Goal: Transaction & Acquisition: Purchase product/service

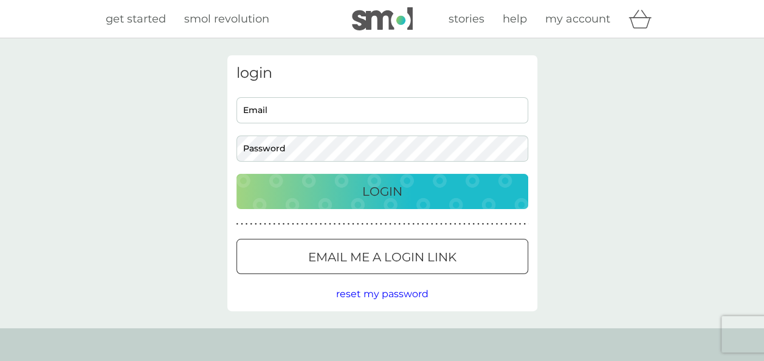
click at [293, 111] on input "Email" at bounding box center [382, 110] width 292 height 26
type input "[EMAIL_ADDRESS][DOMAIN_NAME]"
click at [236, 174] on button "Login" at bounding box center [382, 191] width 292 height 35
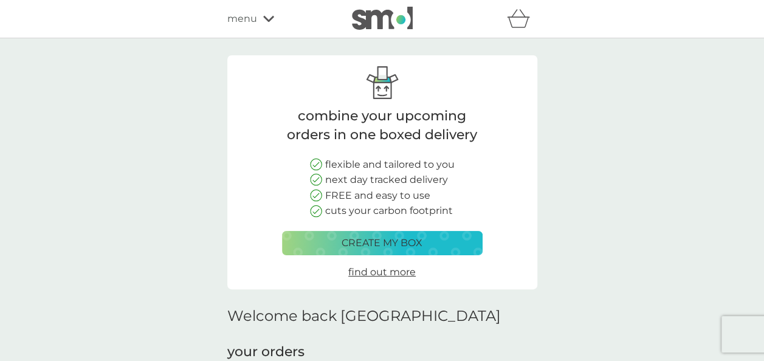
click at [413, 242] on p "create my box" at bounding box center [381, 243] width 81 height 16
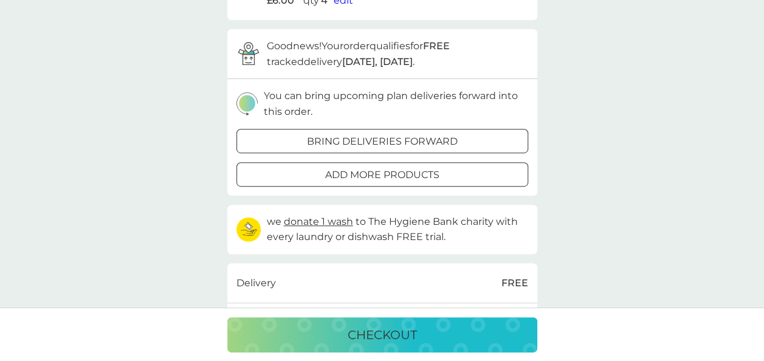
scroll to position [182, 0]
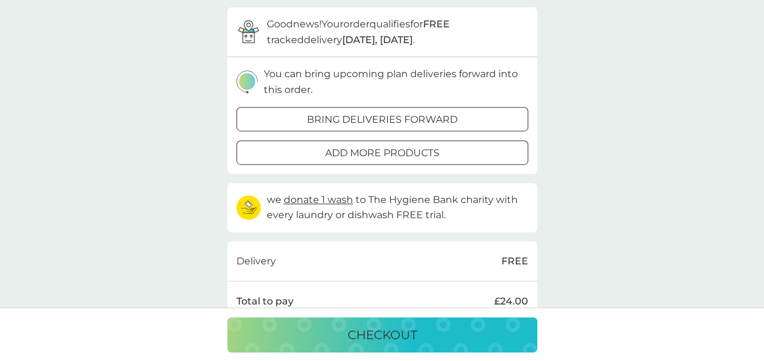
click at [409, 148] on p "add more products" at bounding box center [382, 153] width 114 height 16
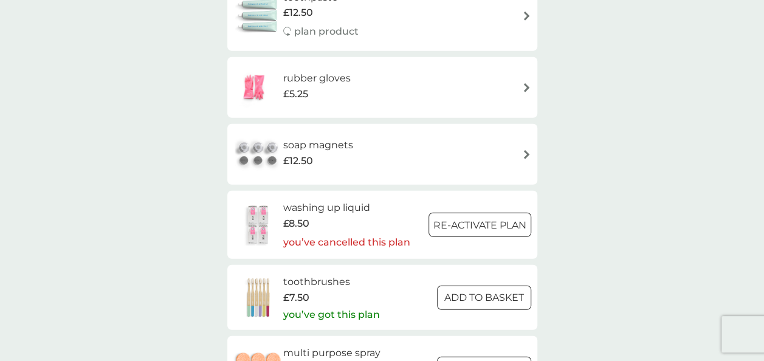
scroll to position [1458, 0]
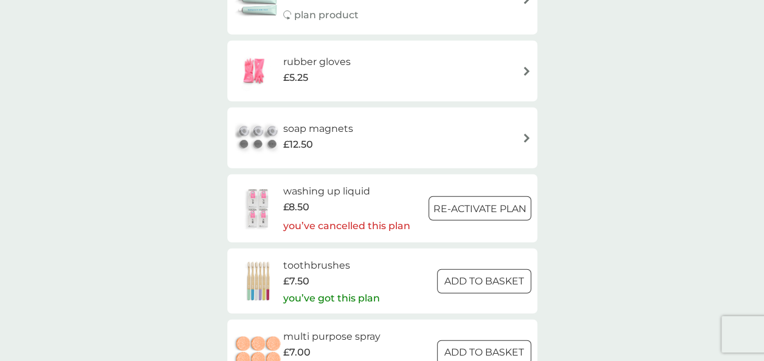
click at [479, 284] on div at bounding box center [484, 281] width 44 height 13
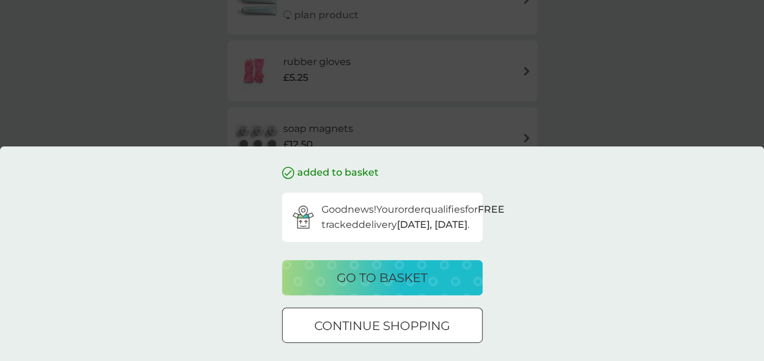
click at [396, 323] on div at bounding box center [382, 326] width 44 height 13
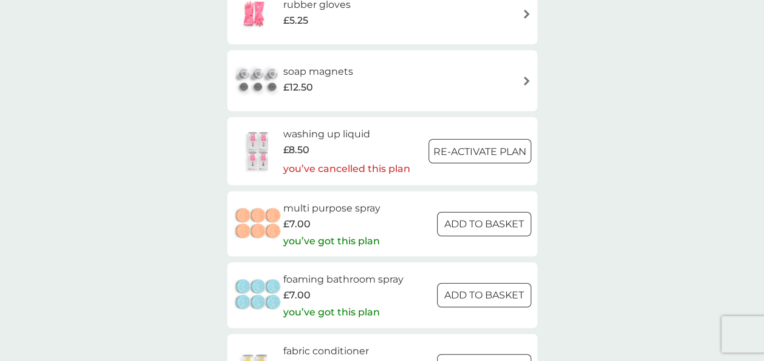
scroll to position [1580, 0]
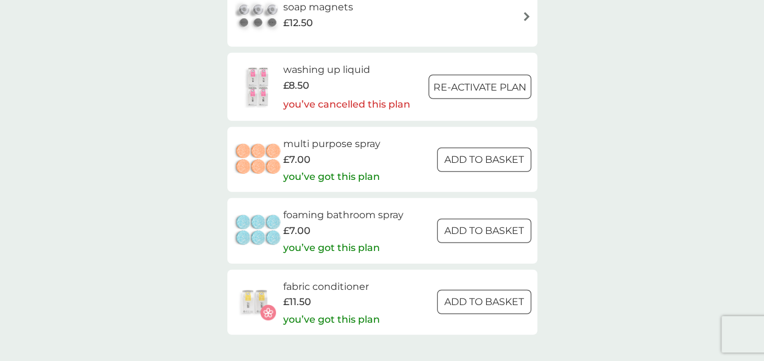
click at [489, 302] on div at bounding box center [484, 302] width 44 height 13
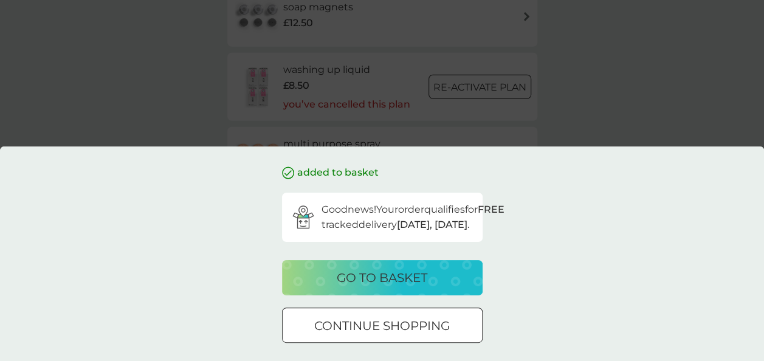
click at [387, 329] on div at bounding box center [382, 326] width 44 height 13
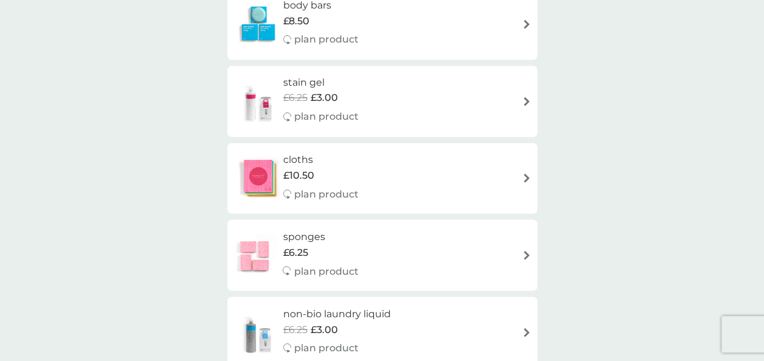
scroll to position [972, 0]
click at [261, 182] on img at bounding box center [258, 177] width 50 height 43
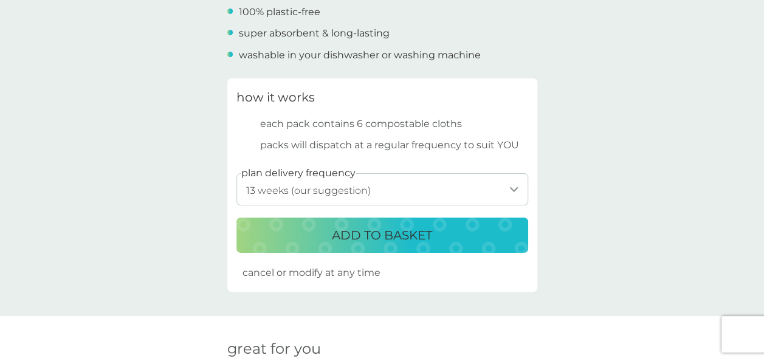
scroll to position [547, 0]
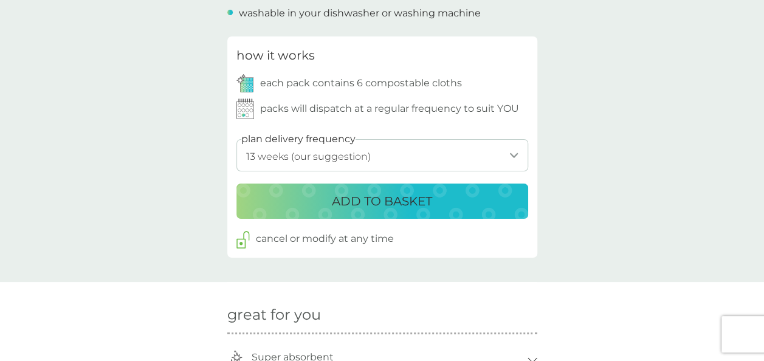
click at [388, 159] on select "1 week 2 weeks 3 weeks 4 weeks 5 weeks 6 weeks 7 weeks 8 weeks 9 weeks 10 weeks…" at bounding box center [382, 155] width 292 height 32
select select "168"
click at [236, 139] on select "1 week 2 weeks 3 weeks 4 weeks 5 weeks 6 weeks 7 weeks 8 weeks 9 weeks 10 weeks…" at bounding box center [382, 155] width 292 height 32
click at [445, 202] on div "ADD TO BASKET" at bounding box center [381, 200] width 267 height 19
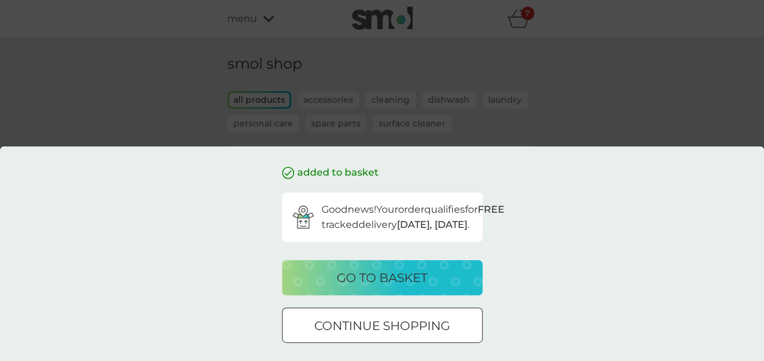
click at [372, 324] on div at bounding box center [382, 326] width 44 height 13
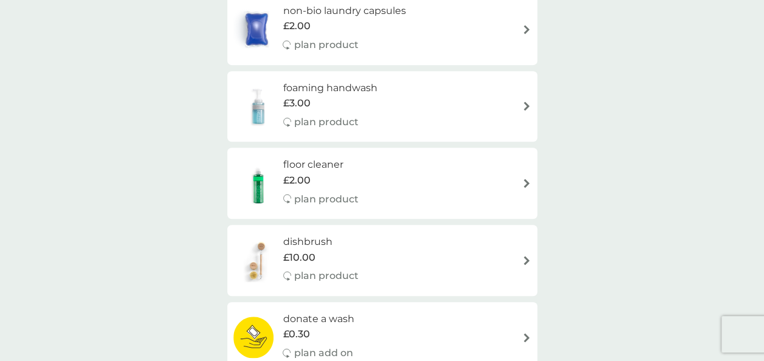
scroll to position [304, 0]
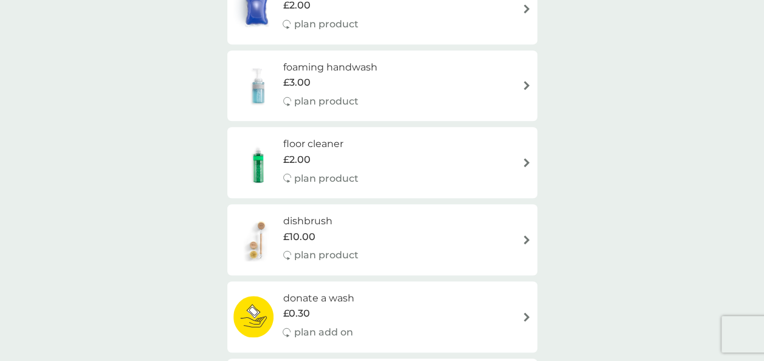
click at [259, 87] on img at bounding box center [258, 85] width 50 height 43
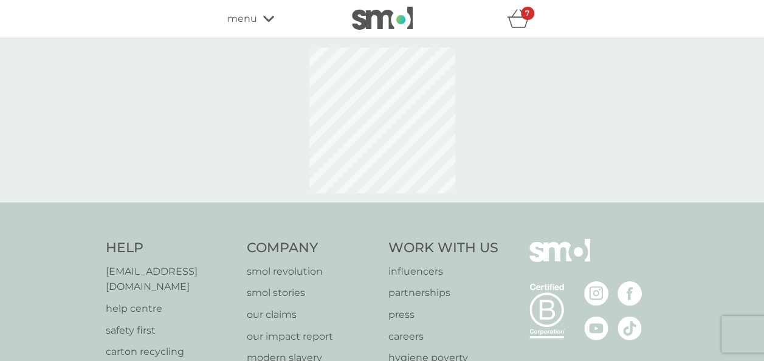
select select "119"
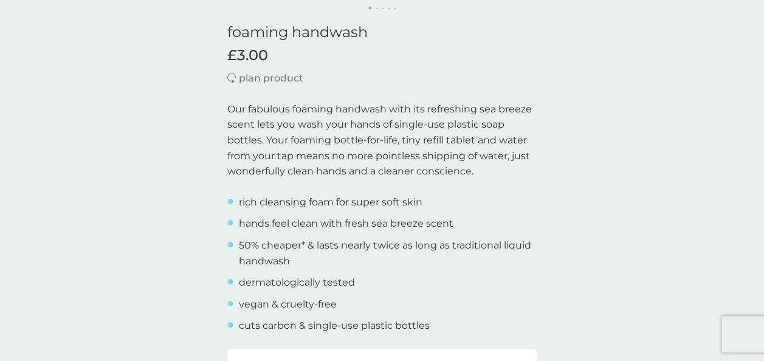
scroll to position [304, 0]
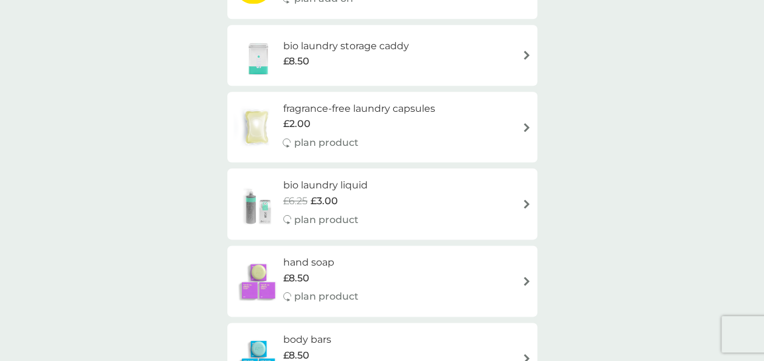
scroll to position [668, 0]
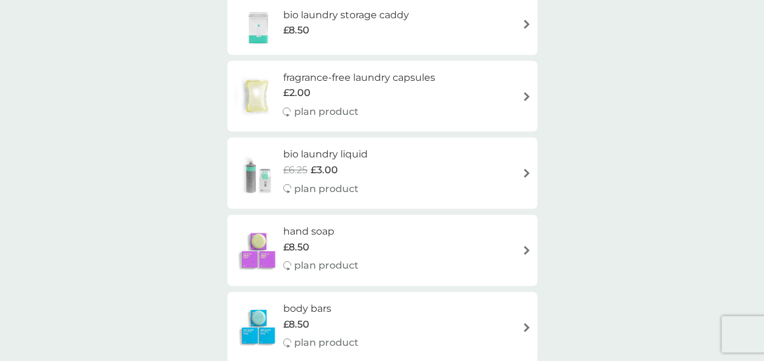
click at [250, 175] on img at bounding box center [258, 173] width 50 height 43
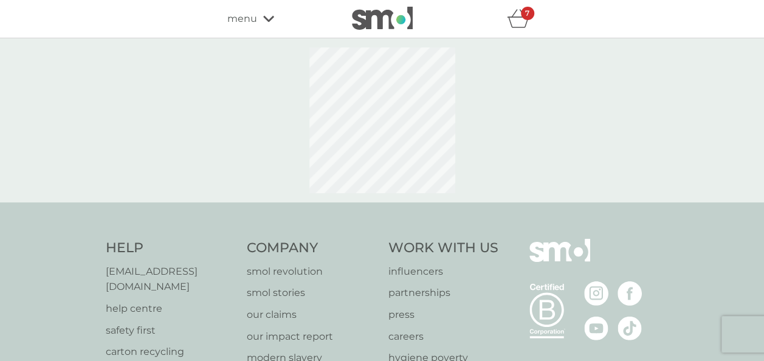
select select "91"
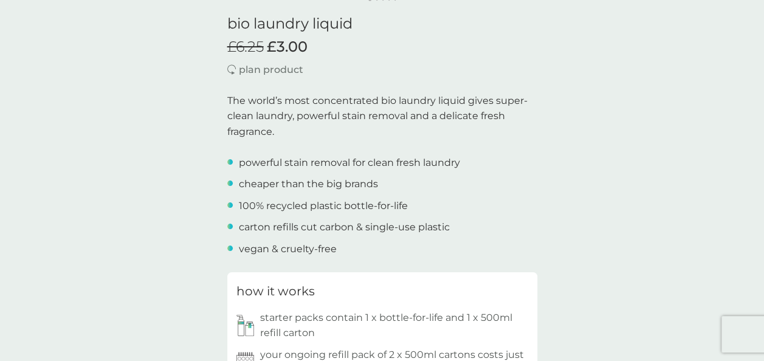
scroll to position [243, 0]
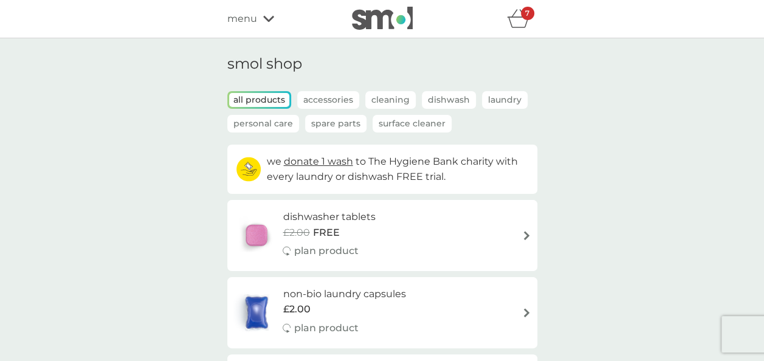
click at [518, 22] on icon "basket" at bounding box center [518, 18] width 23 height 19
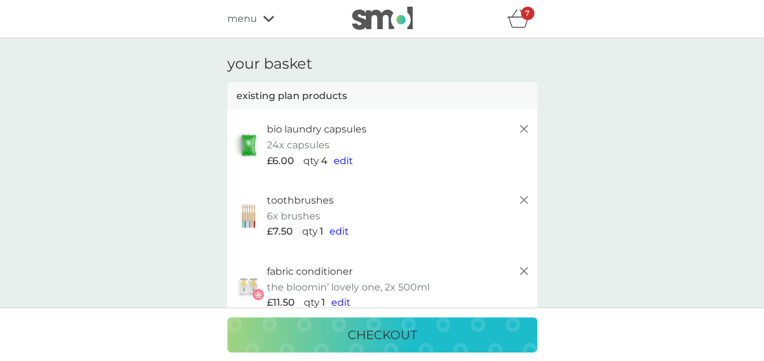
click at [345, 162] on span "edit" at bounding box center [343, 161] width 19 height 12
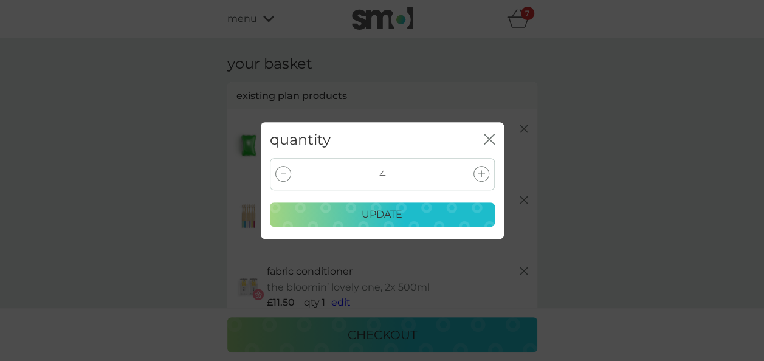
click at [490, 139] on icon "close" at bounding box center [489, 139] width 11 height 11
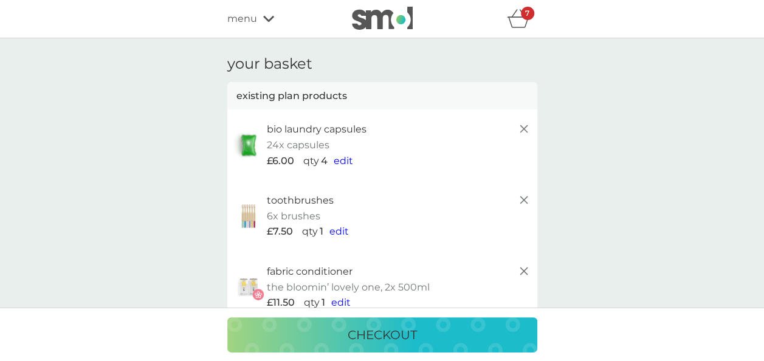
click at [522, 129] on line at bounding box center [522, 128] width 7 height 7
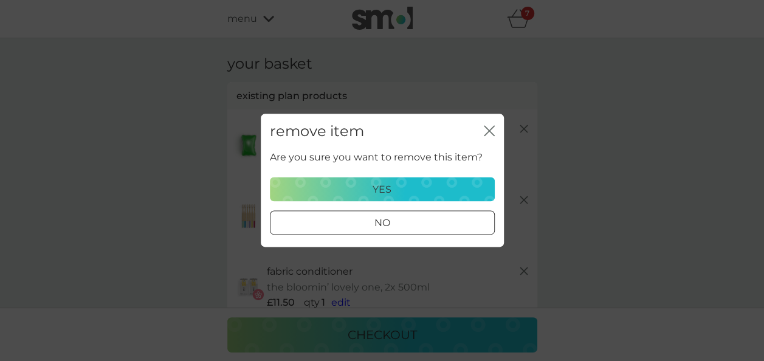
click at [398, 188] on div "yes" at bounding box center [382, 190] width 209 height 16
